Goal: Check status: Check status

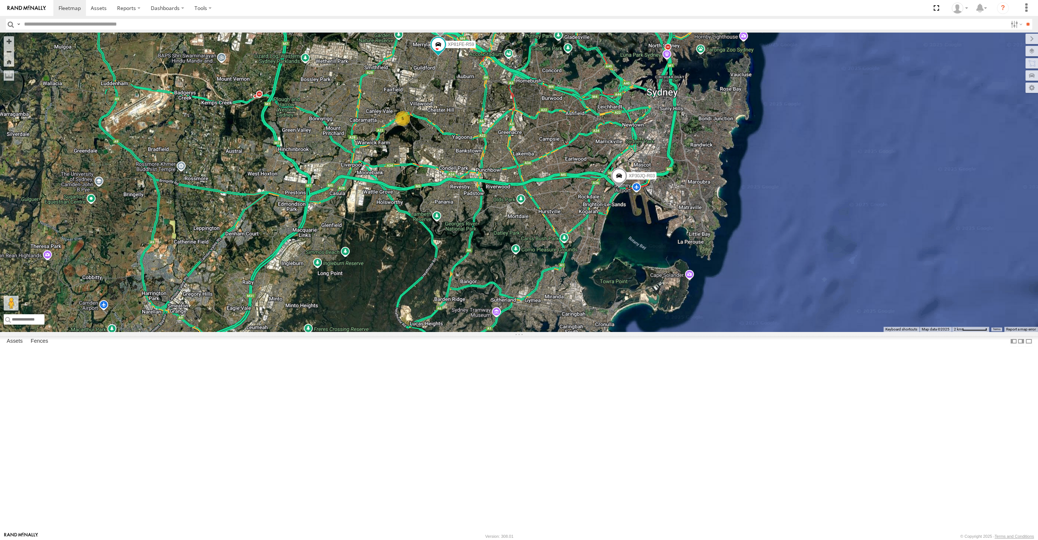
drag, startPoint x: 699, startPoint y: 411, endPoint x: 695, endPoint y: 416, distance: 6.9
click at [699, 332] on div "XP30JQ-R03 5 RJ5911-R79 XP81FE-R59" at bounding box center [519, 183] width 1038 height 300
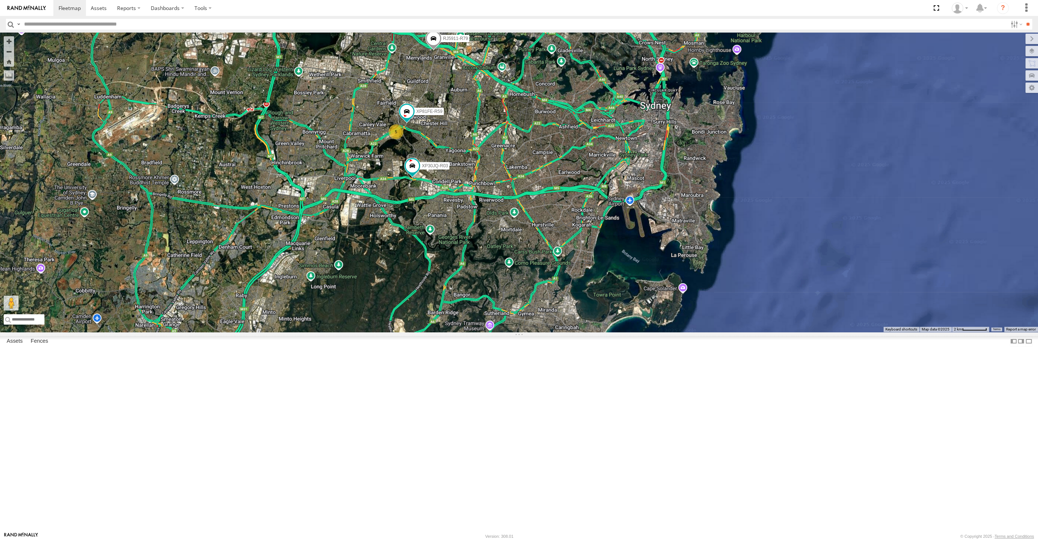
drag, startPoint x: 468, startPoint y: 319, endPoint x: 460, endPoint y: 329, distance: 12.7
click at [460, 329] on div "XP30JQ-R03 5 RJ5911-R79 XP81FE-R59" at bounding box center [519, 183] width 1038 height 300
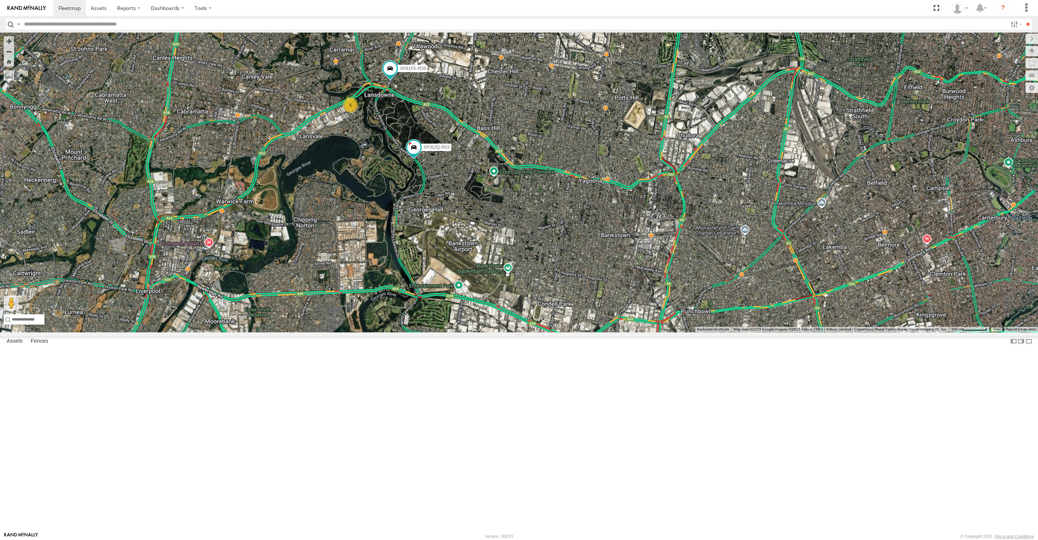
click at [562, 329] on div "XP30JQ-R03 RJ5911-R79 5 XP81FE-R59" at bounding box center [519, 183] width 1038 height 300
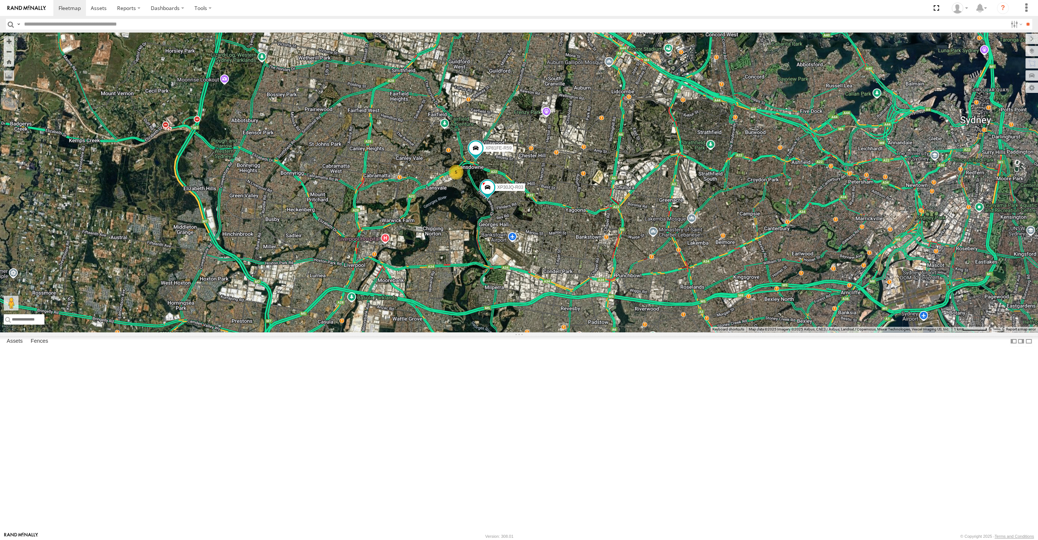
click at [619, 332] on div "XP30JQ-R03 RJ5911-R79 XP81FE-R59 5" at bounding box center [519, 183] width 1038 height 300
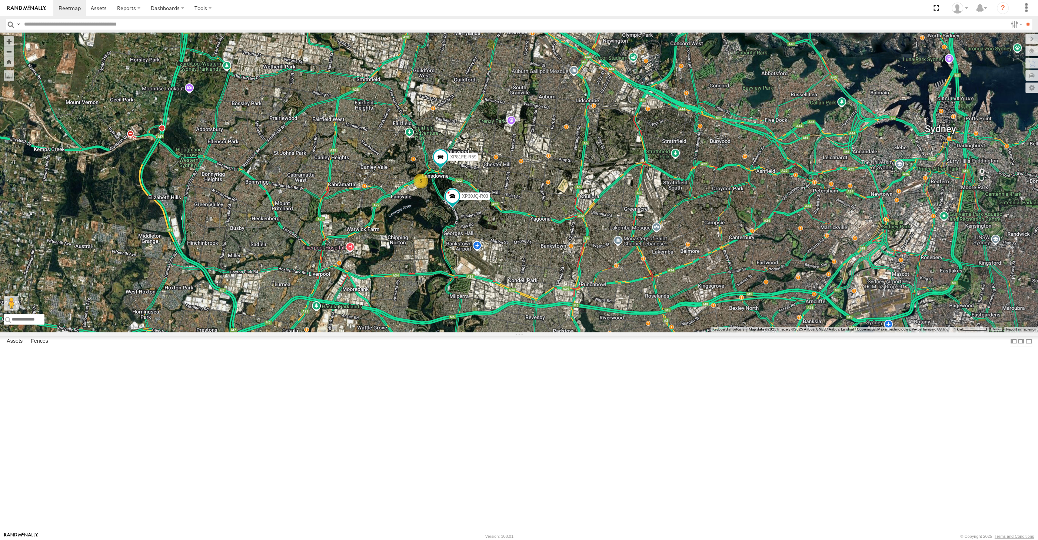
drag, startPoint x: 503, startPoint y: 355, endPoint x: 490, endPoint y: 348, distance: 14.6
click at [492, 332] on div "XP30JQ-R03 RJ5911-R79 XP81FE-R59 5" at bounding box center [519, 183] width 1038 height 300
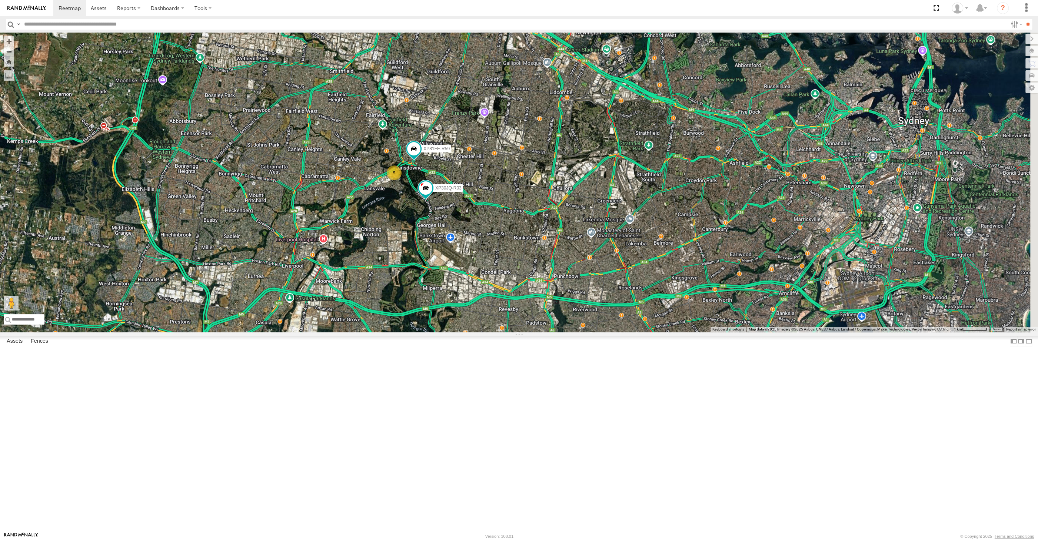
drag, startPoint x: 523, startPoint y: 355, endPoint x: 507, endPoint y: 353, distance: 15.7
click at [507, 332] on div "XP30JQ-R03 RJ5911-R79 XP81FE-R59 5" at bounding box center [519, 183] width 1038 height 300
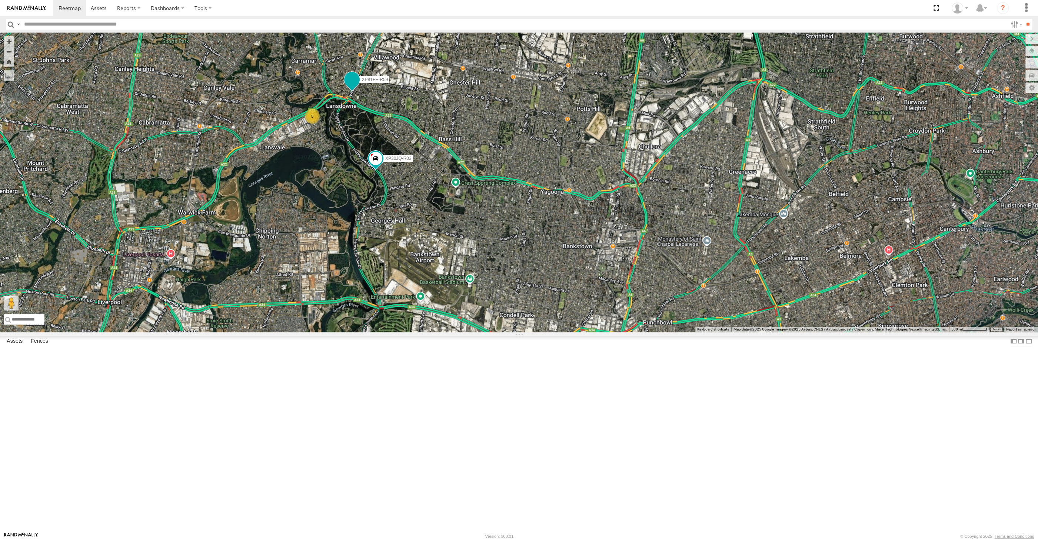
click at [349, 86] on span at bounding box center [351, 79] width 13 height 13
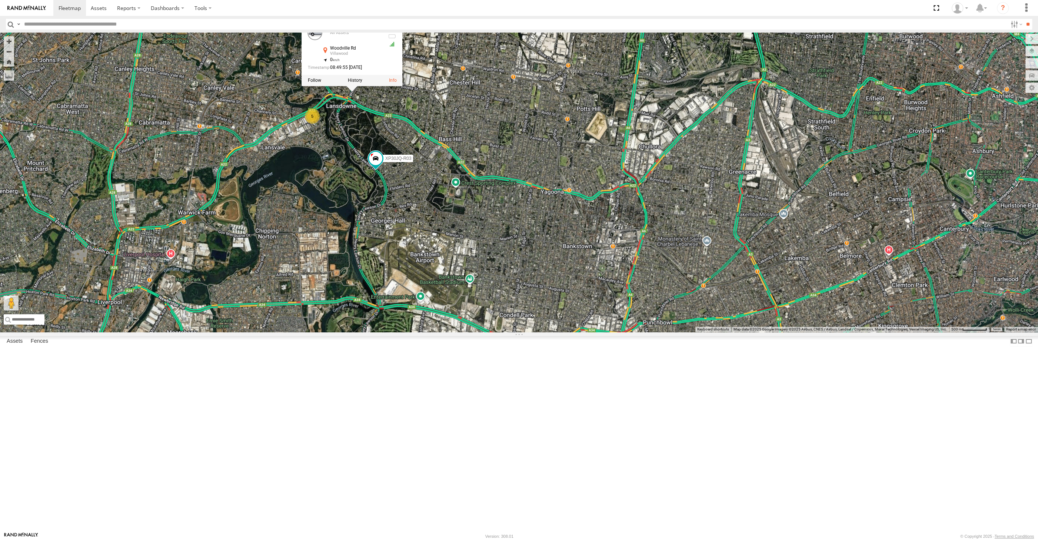
click at [444, 277] on div "XP30JQ-R03 RJ5911-R79 XP81FE-R59 5 XP81FE-R59 All [GEOGRAPHIC_DATA] -33.88802 ,…" at bounding box center [519, 183] width 1038 height 300
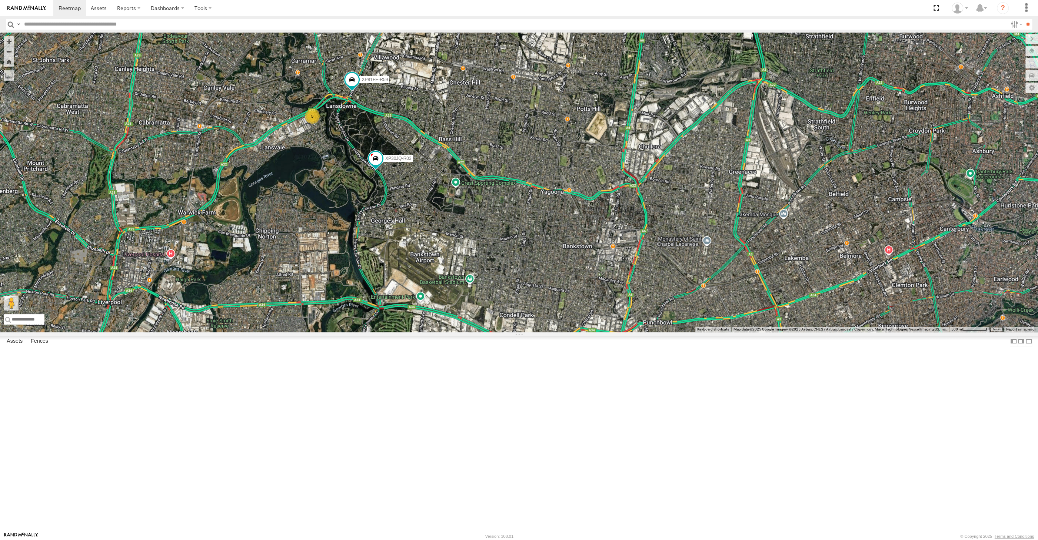
click at [455, 324] on div "XP30JQ-R03 RJ5911-R79 XP81FE-R59 5" at bounding box center [519, 183] width 1038 height 300
click at [462, 322] on div "XP30JQ-R03 RJ5911-R79 XP81FE-R59 5" at bounding box center [519, 183] width 1038 height 300
click at [489, 284] on div "XP30JQ-R03 RJ5911-R79 XP81FE-R59 5" at bounding box center [519, 183] width 1038 height 300
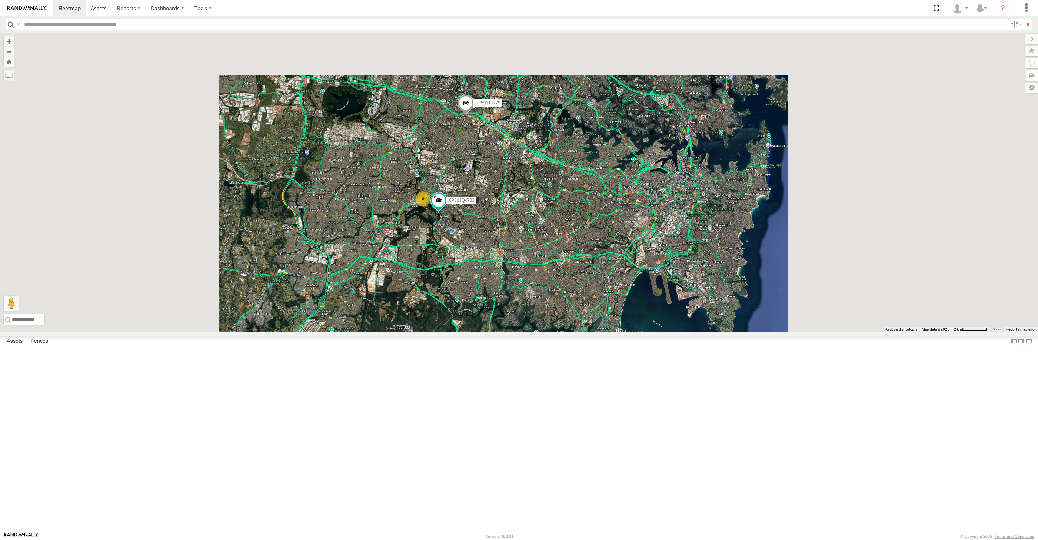
click at [506, 332] on div "XP30JQ-R03 RJ5911-R79 6" at bounding box center [519, 183] width 1038 height 300
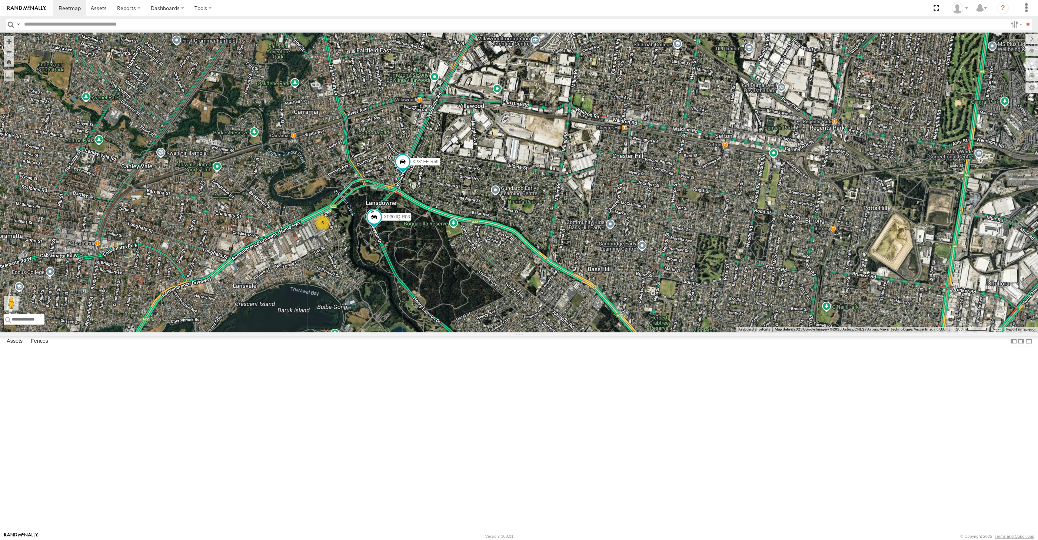
click at [411, 332] on div "XP30JQ-R03 RJ5911-R79 XP81FE-R59 5" at bounding box center [519, 183] width 1038 height 300
click at [404, 169] on span at bounding box center [402, 161] width 13 height 13
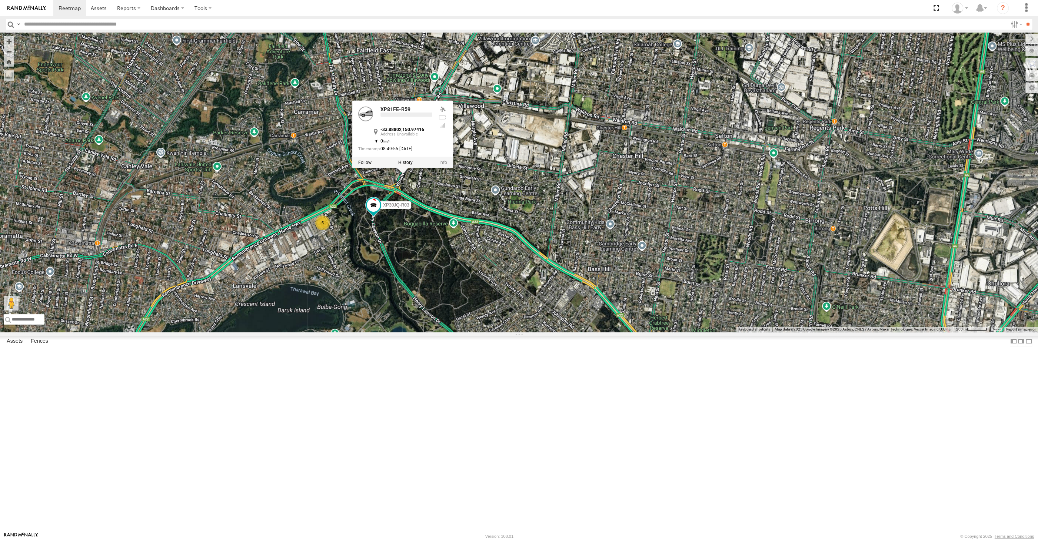
click at [435, 332] on div "XP30JQ-R03 RJ5911-R79 XP81FE-R59 5 XP81FE-R59 -33.88802 , 150.97416 0 08:49:55 …" at bounding box center [519, 183] width 1038 height 300
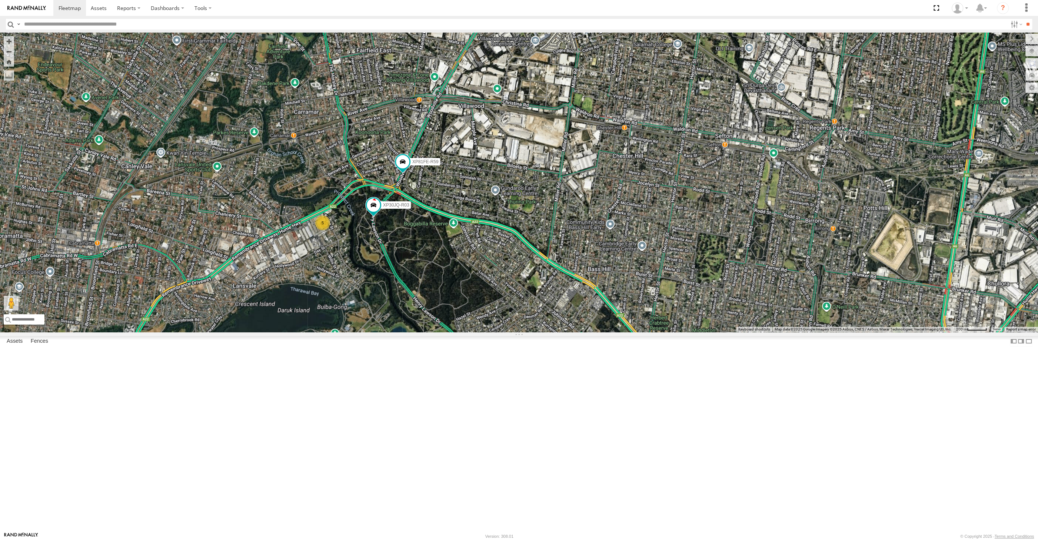
click at [429, 332] on div "XP30JQ-R03 RJ5911-R79 XP81FE-R59 5" at bounding box center [519, 183] width 1038 height 300
click at [402, 169] on span at bounding box center [402, 161] width 13 height 13
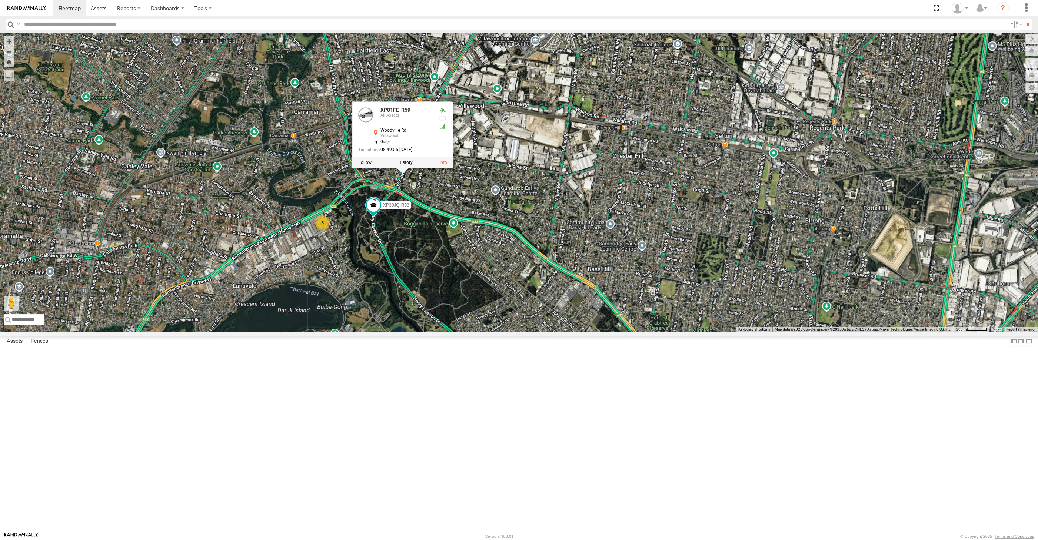
click at [430, 332] on div "XP30JQ-R03 RJ5911-R79 XP81FE-R59 5 XP81FE-R59 All [GEOGRAPHIC_DATA] -33.88802 ,…" at bounding box center [519, 183] width 1038 height 300
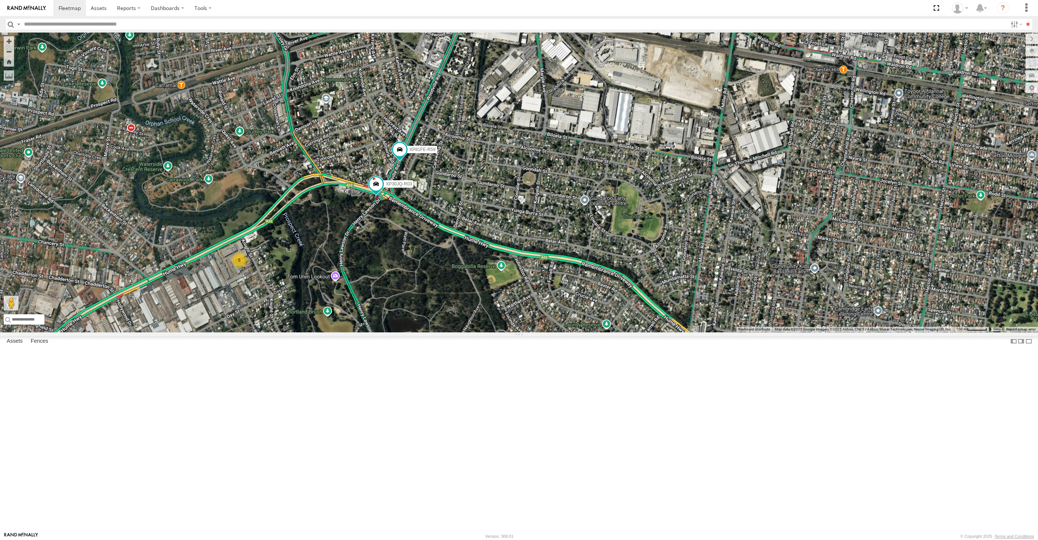
drag, startPoint x: 407, startPoint y: 355, endPoint x: 416, endPoint y: 353, distance: 9.1
click at [416, 332] on div "XP30JQ-R03 RJ5911-R79 XP81FE-R59 5" at bounding box center [519, 183] width 1038 height 300
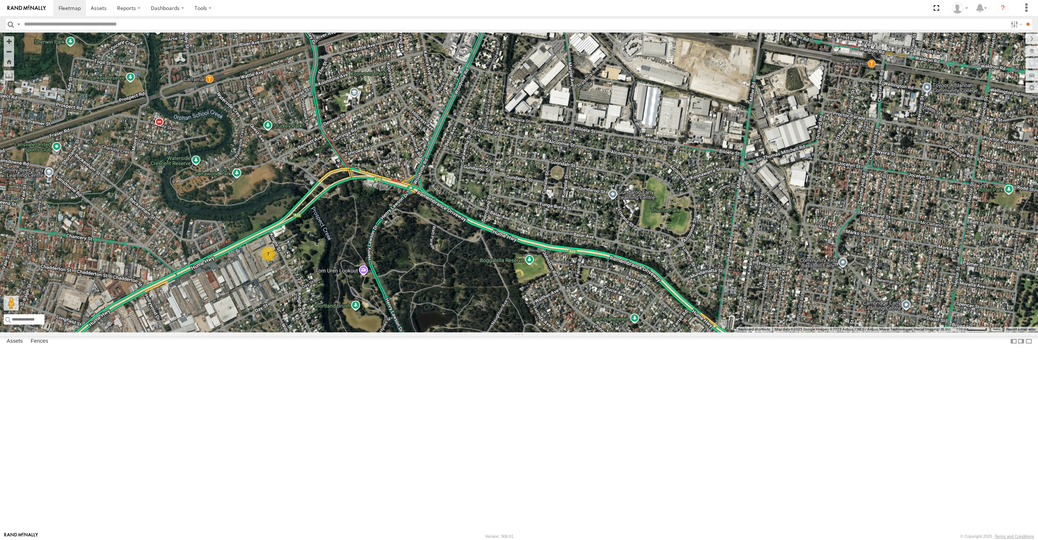
click at [279, 189] on div "7" at bounding box center [519, 183] width 1038 height 300
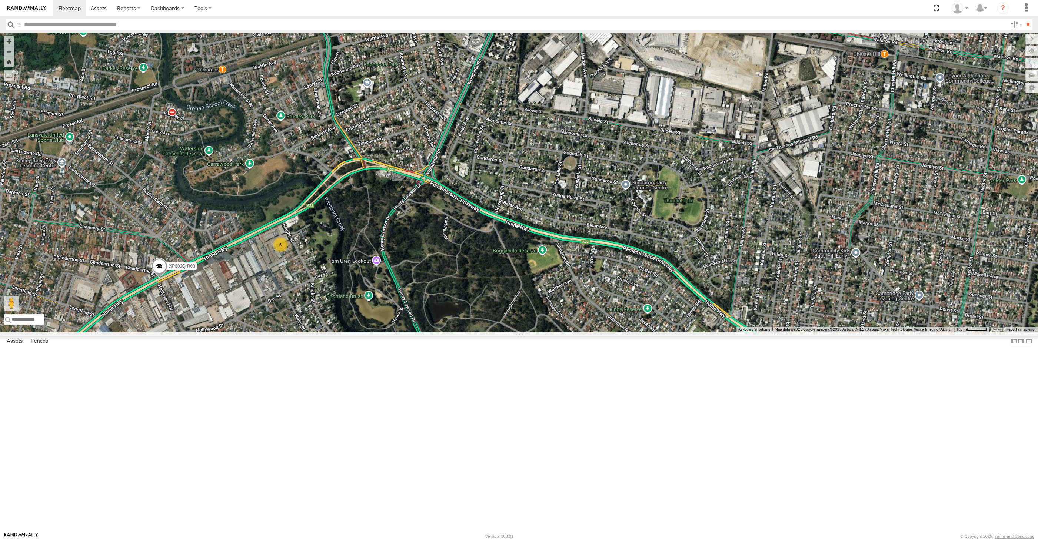
click at [445, 332] on div "XP30JQ-R03 XP81FE-R59 5" at bounding box center [519, 183] width 1038 height 300
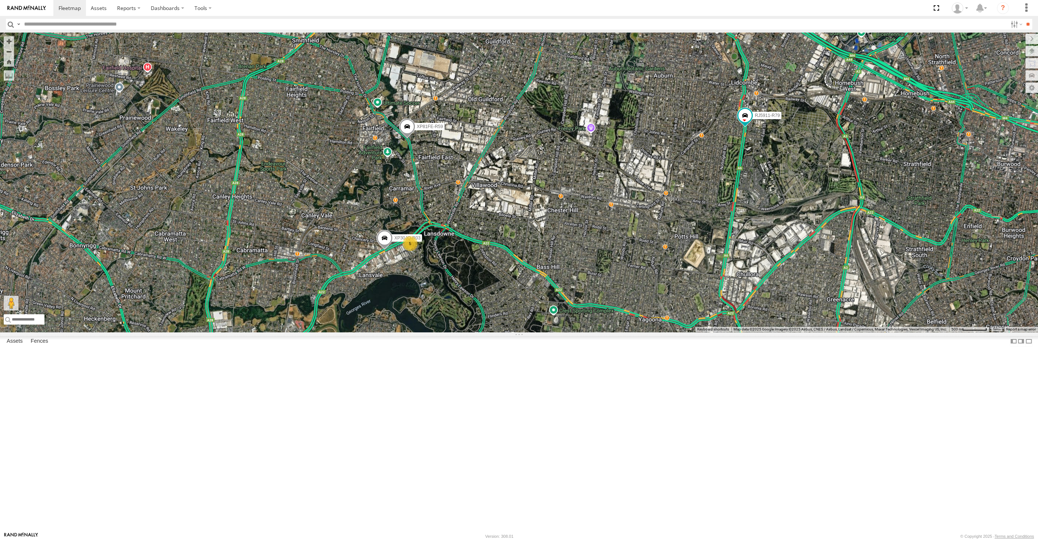
drag, startPoint x: 732, startPoint y: 399, endPoint x: 741, endPoint y: 382, distance: 20.2
click at [740, 332] on div "XP30JQ-R03 XP81FE-R59 5 RJ5911-R79" at bounding box center [519, 183] width 1038 height 300
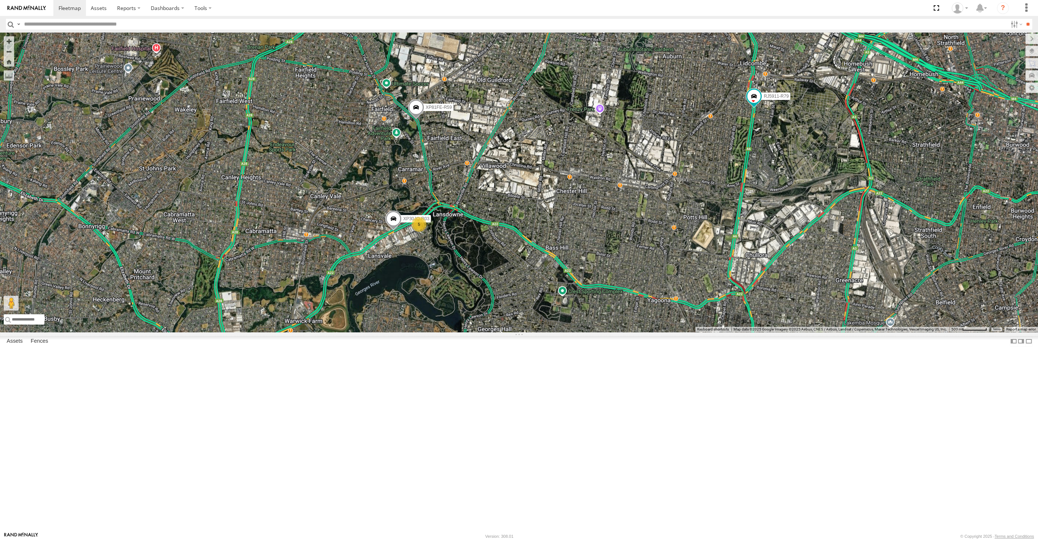
drag, startPoint x: 740, startPoint y: 381, endPoint x: 705, endPoint y: 359, distance: 41.1
click at [707, 332] on div "XP30JQ-R03 XP81FE-R59 5 RJ5911-R79" at bounding box center [519, 183] width 1038 height 300
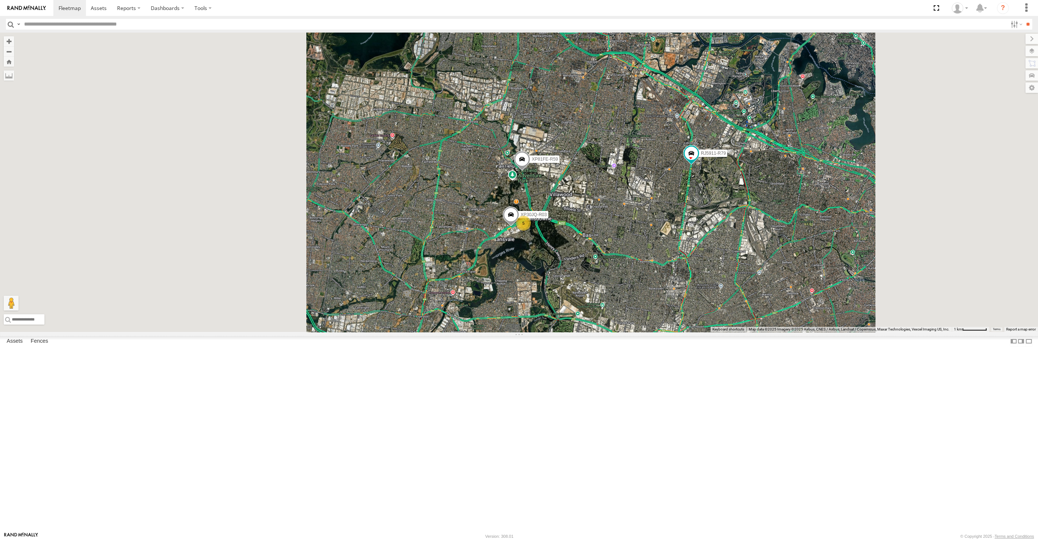
drag, startPoint x: 723, startPoint y: 373, endPoint x: 713, endPoint y: 380, distance: 11.6
click at [714, 332] on div "XP30JQ-R03 XP81FE-R59 RJ5911-R79 5" at bounding box center [519, 183] width 1038 height 300
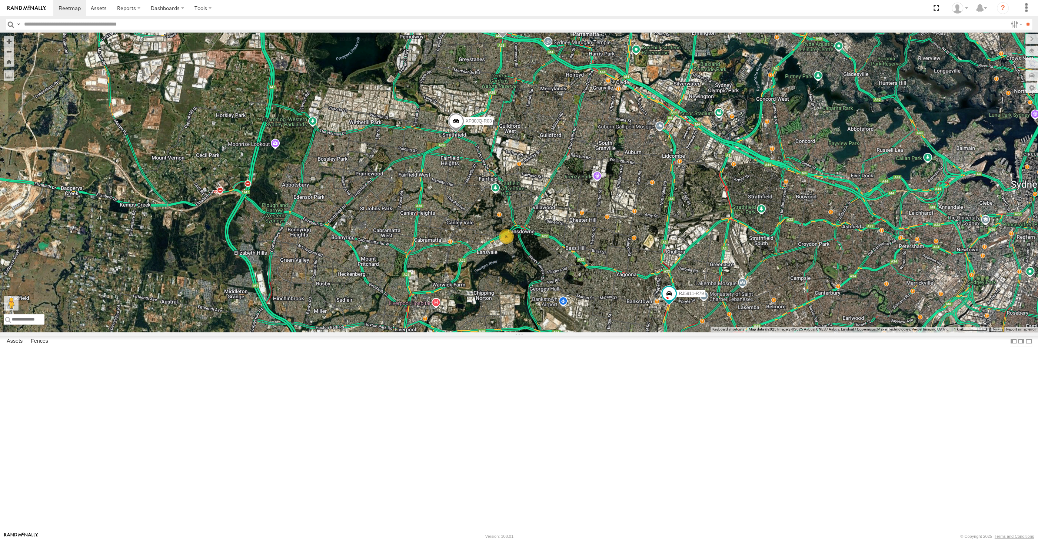
drag, startPoint x: 592, startPoint y: 388, endPoint x: 584, endPoint y: 389, distance: 8.2
click at [584, 332] on div "XP30JQ-R03 RJ5911-R79 XP81FE-R59 5" at bounding box center [519, 183] width 1038 height 300
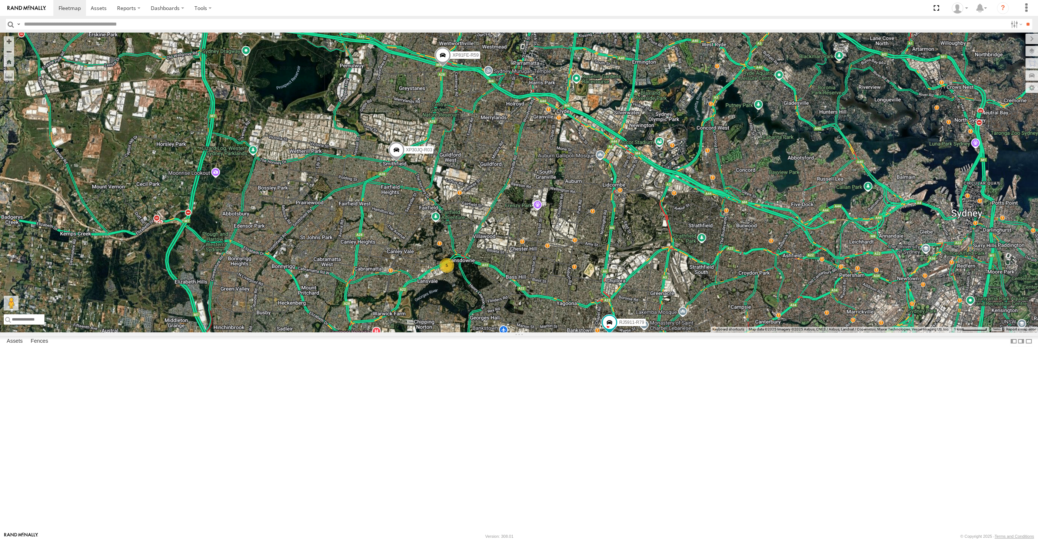
drag, startPoint x: 687, startPoint y: 361, endPoint x: 713, endPoint y: 329, distance: 41.1
click at [713, 329] on div "XP30JQ-R03 RJ5911-R79 XP81FE-R59 5" at bounding box center [519, 183] width 1038 height 300
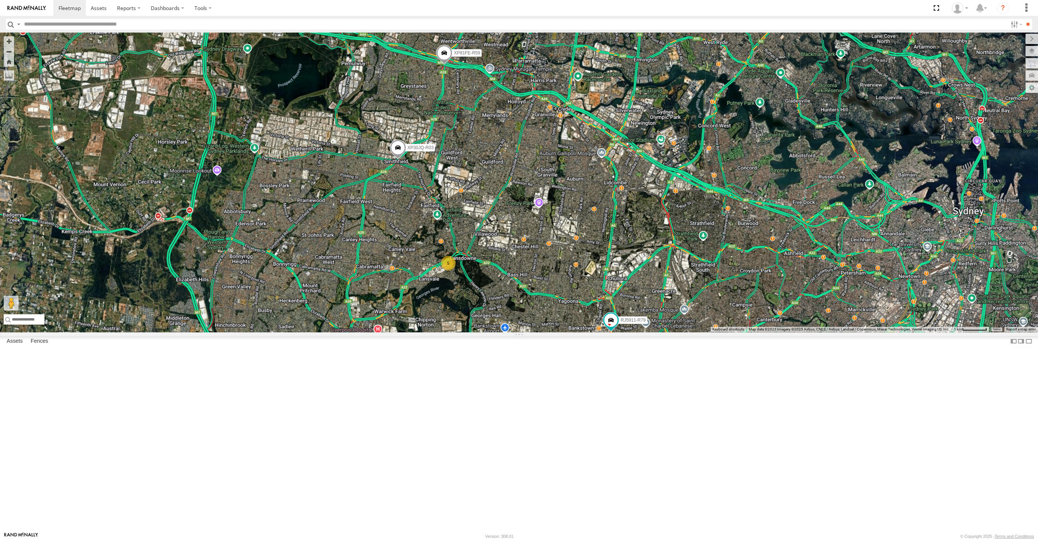
click at [627, 332] on div "XP30JQ-R03 RJ5911-R79 XP81FE-R59 5" at bounding box center [519, 183] width 1038 height 300
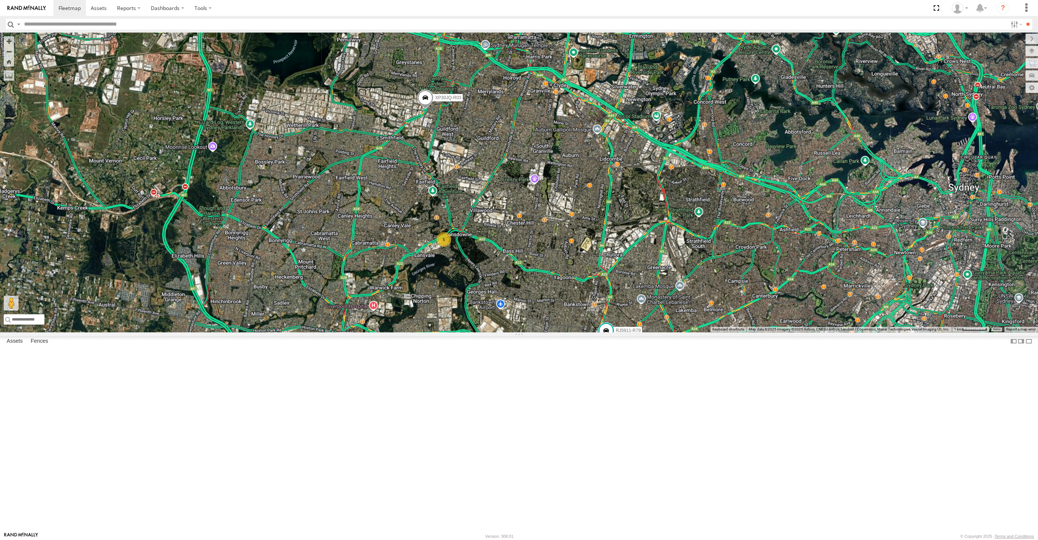
drag, startPoint x: 564, startPoint y: 325, endPoint x: 567, endPoint y: 301, distance: 24.6
click at [567, 302] on div "XP30JQ-R03 RJ5911-R79 XP81FE-R59 5" at bounding box center [519, 183] width 1038 height 300
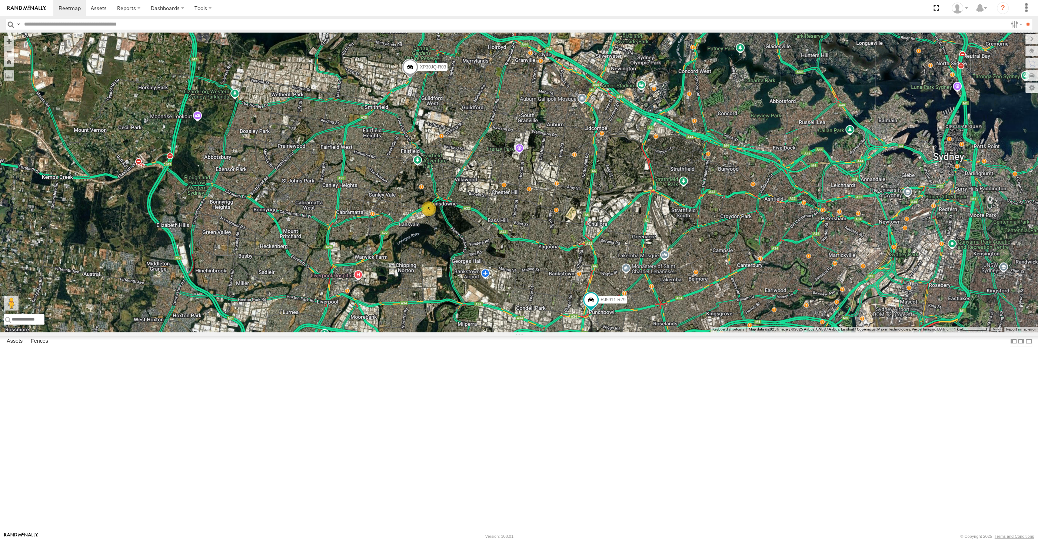
drag, startPoint x: 542, startPoint y: 472, endPoint x: 538, endPoint y: 472, distance: 4.1
click at [538, 332] on div "XP30JQ-R03 RJ5911-R79 XP81FE-R59 5" at bounding box center [519, 183] width 1038 height 300
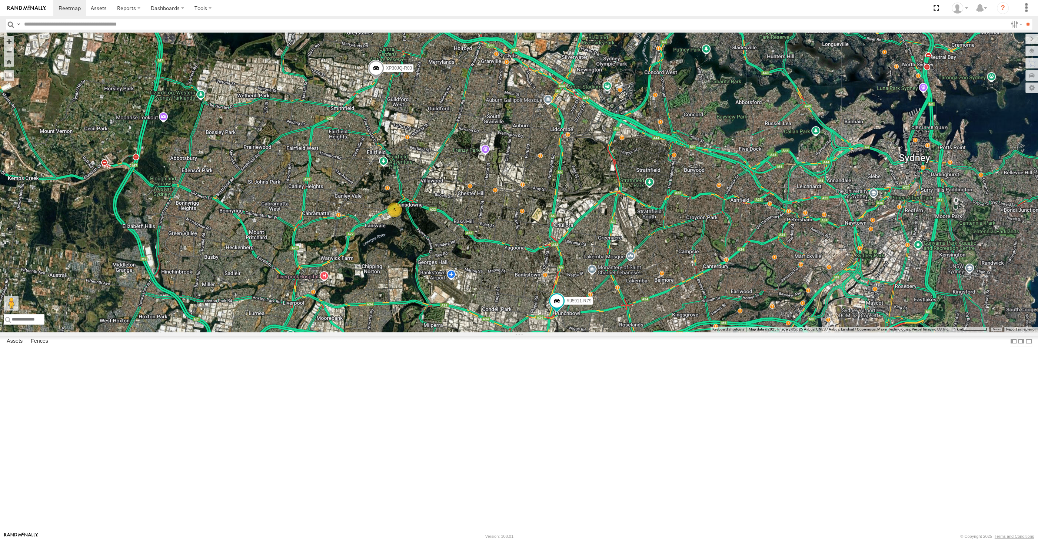
drag, startPoint x: 687, startPoint y: 428, endPoint x: 666, endPoint y: 430, distance: 21.2
click at [666, 332] on div "XP30JQ-R03 RJ5911-R79 XP81FE-R59 5" at bounding box center [519, 183] width 1038 height 300
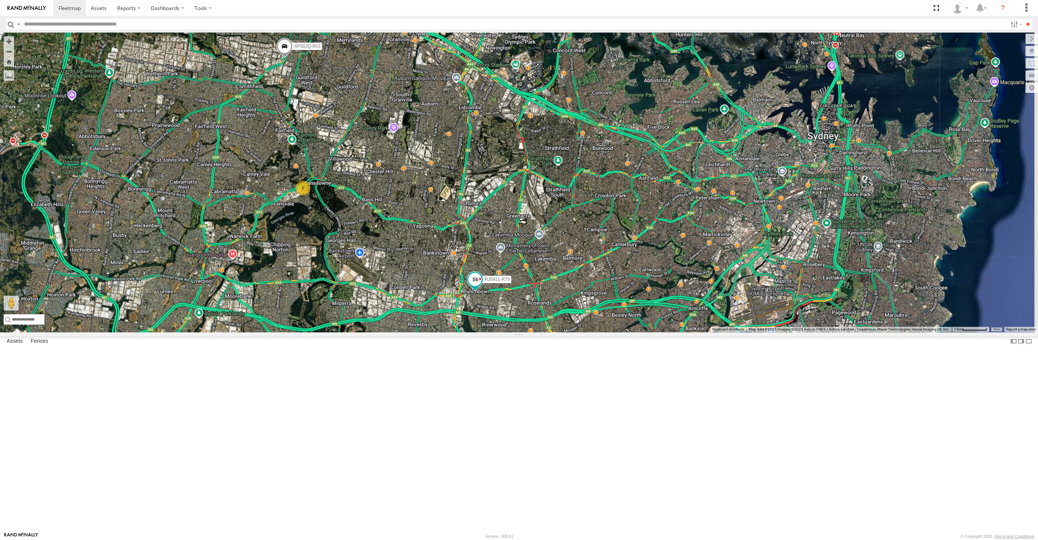
drag, startPoint x: 481, startPoint y: 364, endPoint x: 479, endPoint y: 360, distance: 5.0
click at [478, 332] on div "XP30JQ-R03 RJ5911-R79 XP81FE-R59 5" at bounding box center [519, 183] width 1038 height 300
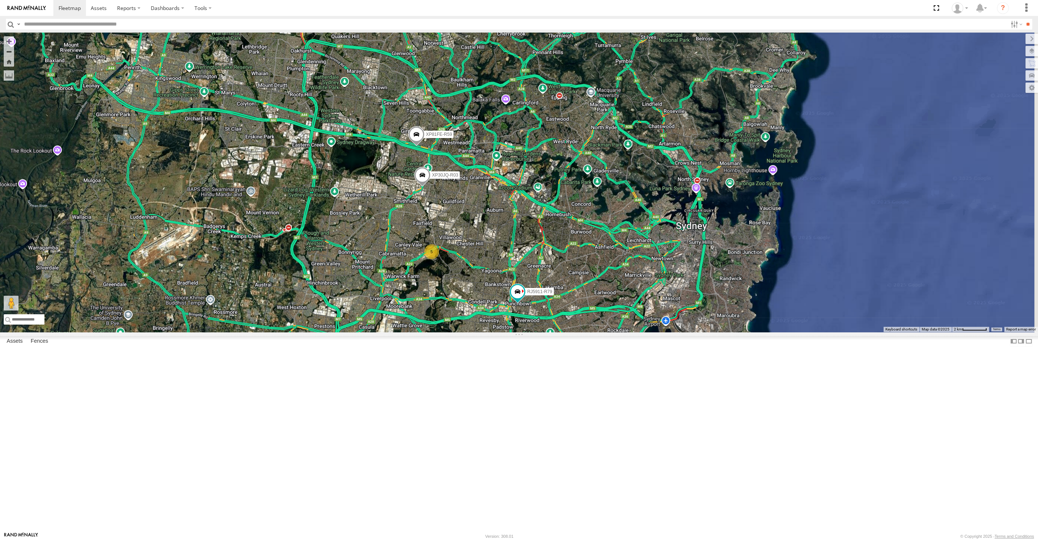
drag, startPoint x: 608, startPoint y: 402, endPoint x: 600, endPoint y: 411, distance: 12.6
click at [600, 332] on div "XP30JQ-R03 RJ5911-R79 XP81FE-R59 5" at bounding box center [519, 183] width 1038 height 300
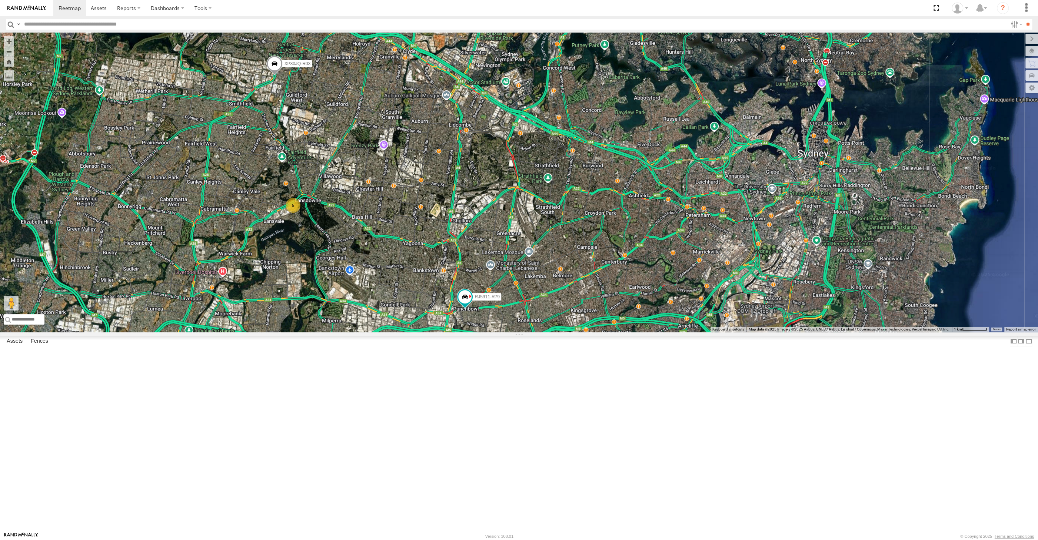
click at [656, 332] on div "XP30JQ-R03 RJ5911-R79 XP81FE-R59 5" at bounding box center [519, 183] width 1038 height 300
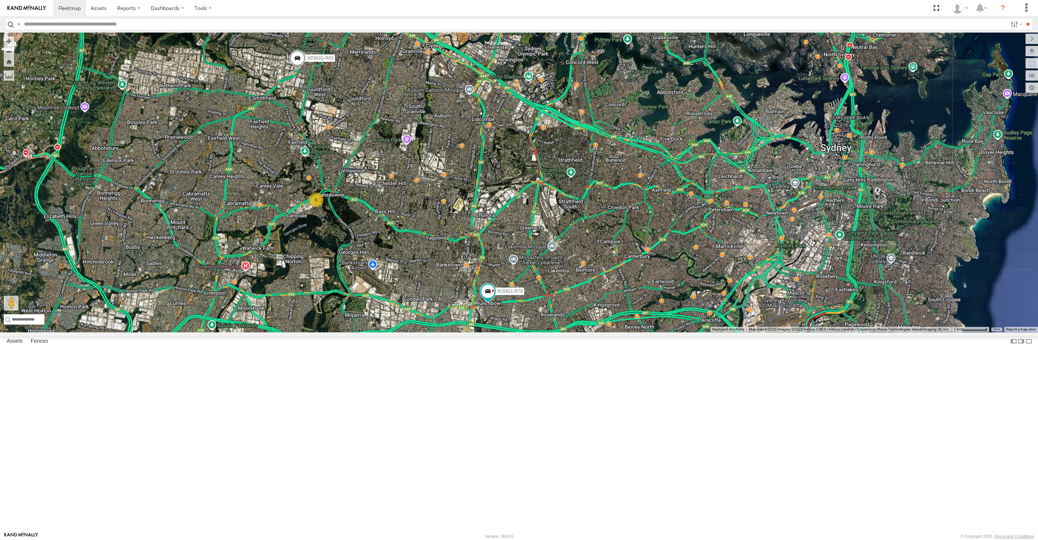
drag, startPoint x: 637, startPoint y: 467, endPoint x: 632, endPoint y: 460, distance: 8.5
click at [632, 332] on div "XP30JQ-R03 RJ5911-R79 XP81FE-R59 5" at bounding box center [519, 183] width 1038 height 300
click at [689, 332] on div "XP30JQ-R03 RJ5911-R79 XP81FE-R59 5" at bounding box center [519, 183] width 1038 height 300
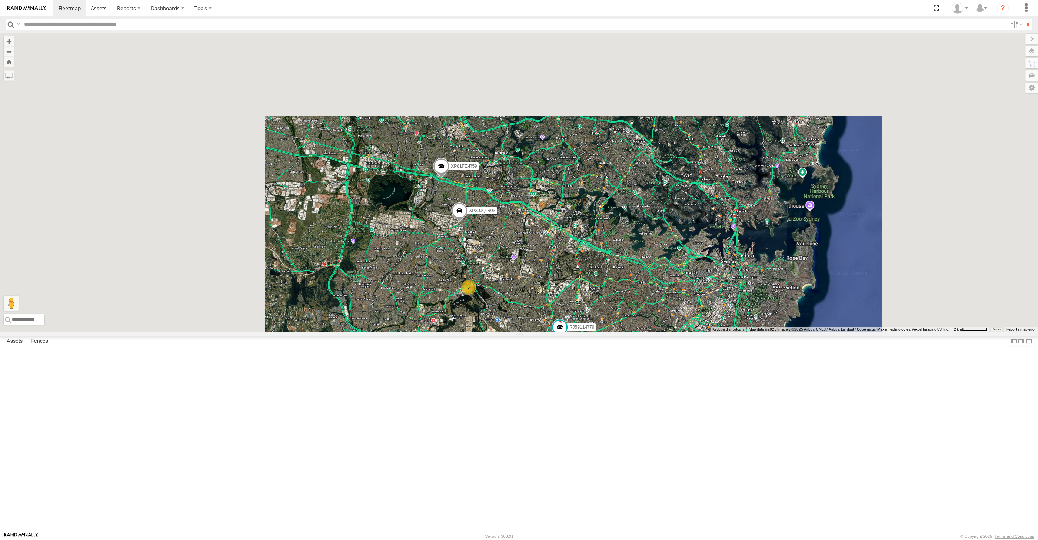
click at [625, 332] on div "XP30JQ-R03 RJ5911-R79 XP81FE-R59 5" at bounding box center [519, 183] width 1038 height 300
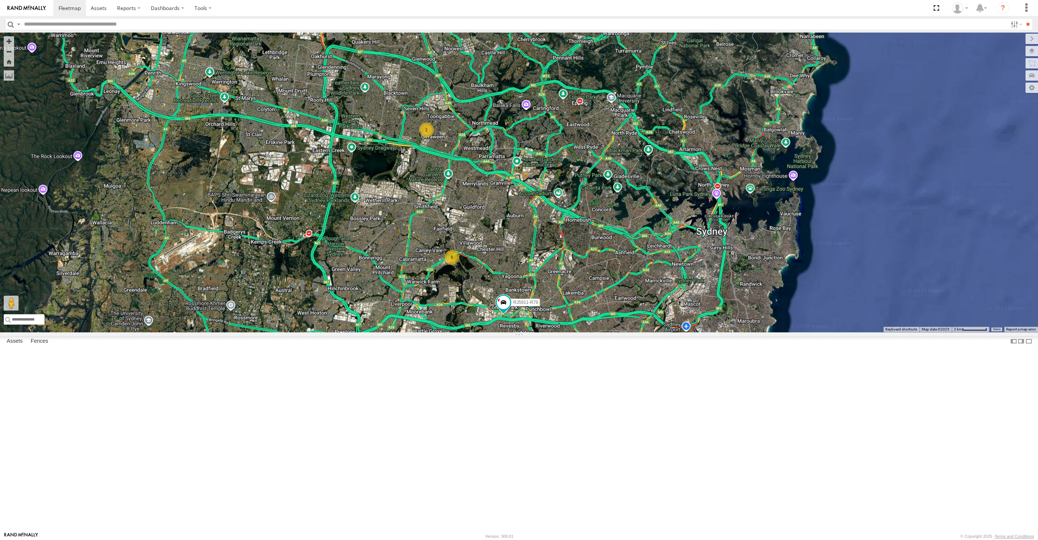
click at [503, 332] on div "RJ5911-R79 2 5" at bounding box center [519, 183] width 1038 height 300
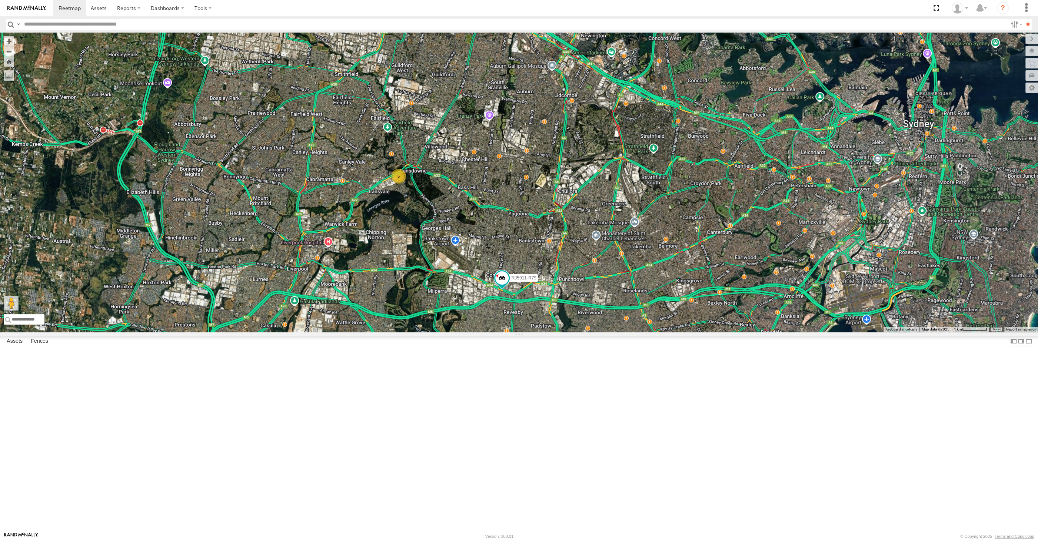
drag, startPoint x: 513, startPoint y: 430, endPoint x: 507, endPoint y: 419, distance: 13.1
click at [507, 332] on div "RJ5911-R79 5" at bounding box center [519, 183] width 1038 height 300
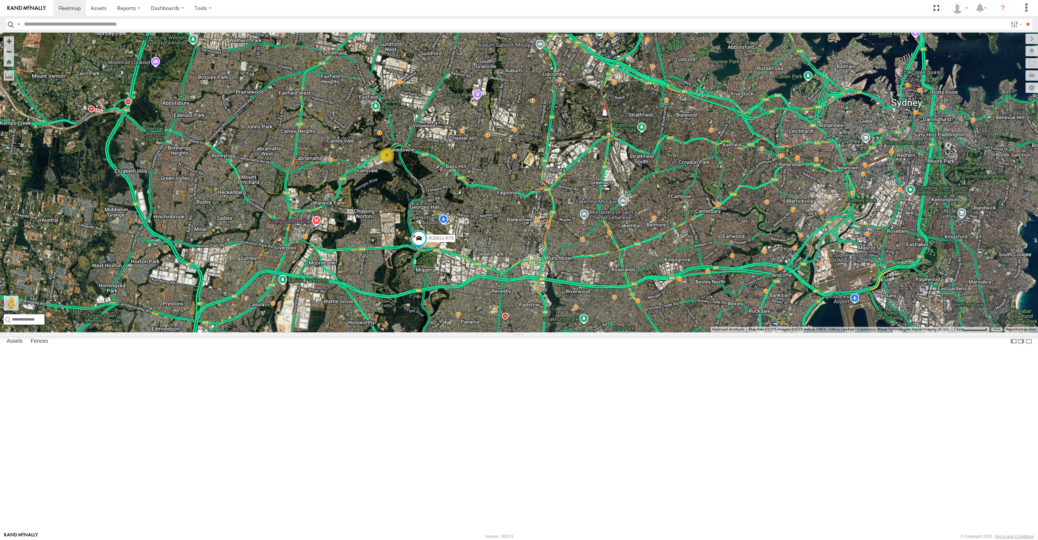
drag, startPoint x: 670, startPoint y: 398, endPoint x: 661, endPoint y: 385, distance: 15.9
click at [662, 332] on div "RJ5911-R79 5" at bounding box center [519, 183] width 1038 height 300
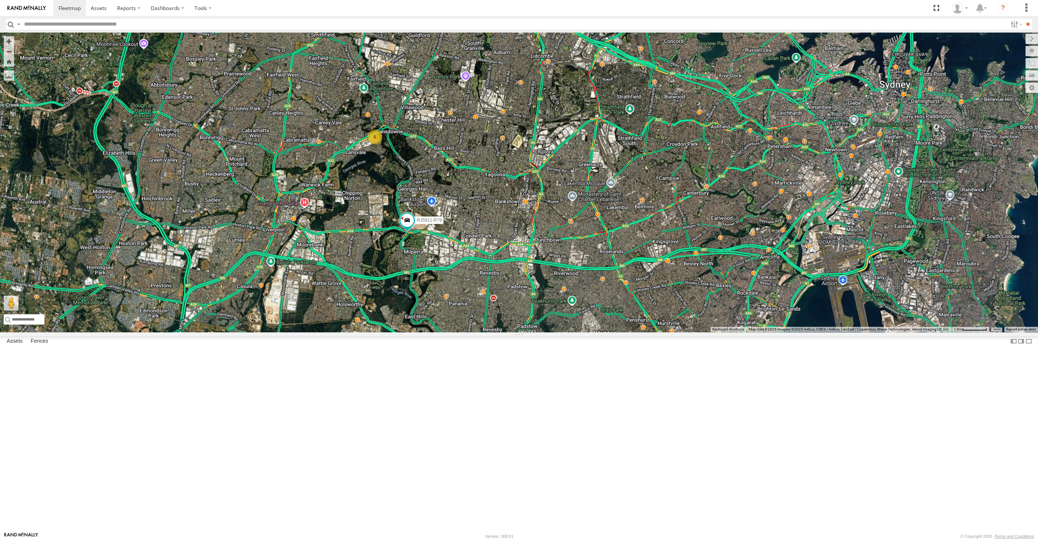
click at [472, 332] on div "RJ5911-R79 5" at bounding box center [519, 183] width 1038 height 300
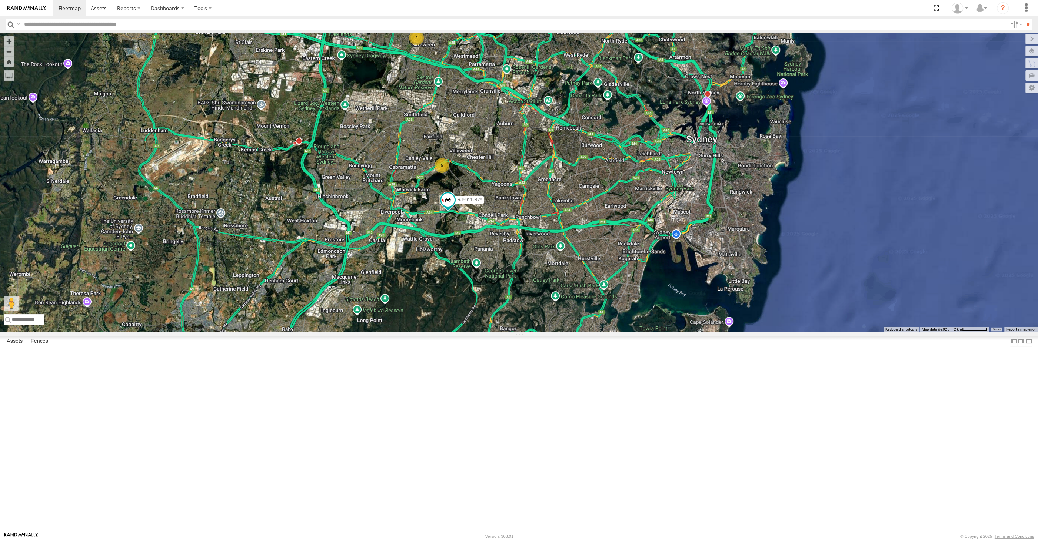
drag, startPoint x: 694, startPoint y: 400, endPoint x: 702, endPoint y: 416, distance: 17.9
click at [702, 332] on div "RJ5911-R79 2 5" at bounding box center [519, 183] width 1038 height 300
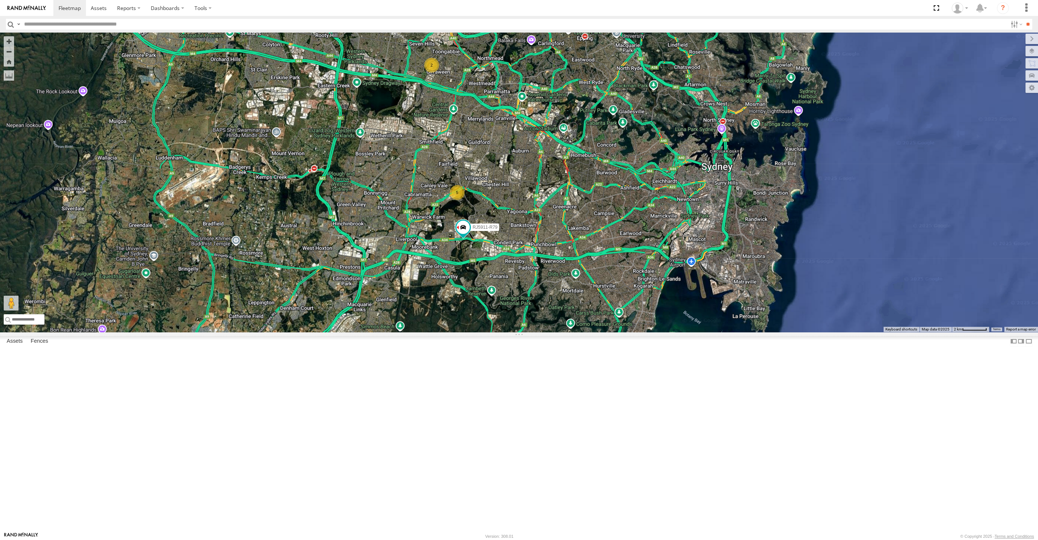
drag, startPoint x: 632, startPoint y: 394, endPoint x: 635, endPoint y: 399, distance: 5.8
click at [635, 332] on div "RJ5911-R79 2 5" at bounding box center [519, 183] width 1038 height 300
click at [571, 332] on div "RJ5911-R79 2 5" at bounding box center [519, 183] width 1038 height 300
